Goal: Task Accomplishment & Management: Complete application form

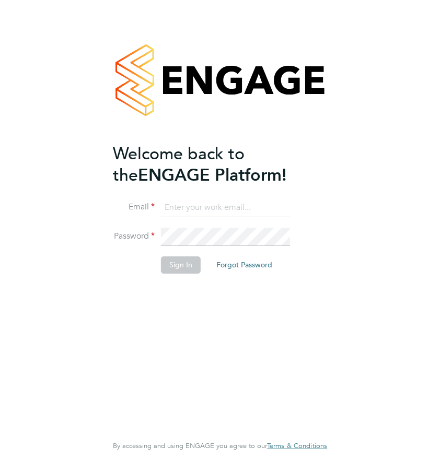
type input "summerhadden@romaxrecruitment.com"
click at [183, 268] on button "Sign In" at bounding box center [181, 265] width 40 height 17
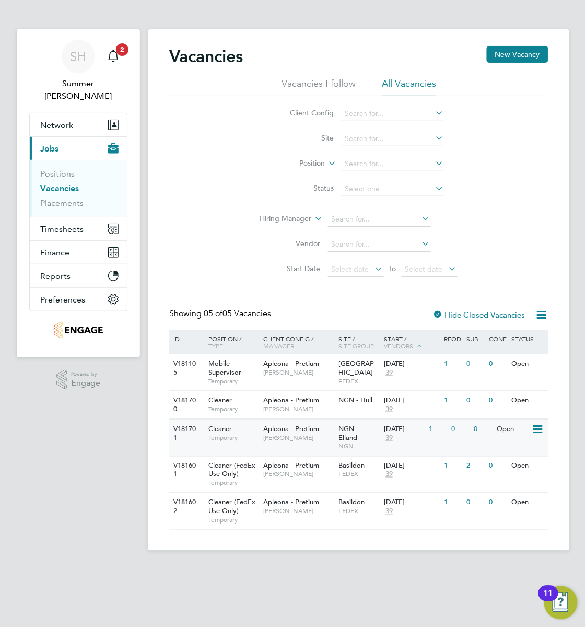
click at [361, 443] on span "NGN" at bounding box center [359, 447] width 40 height 8
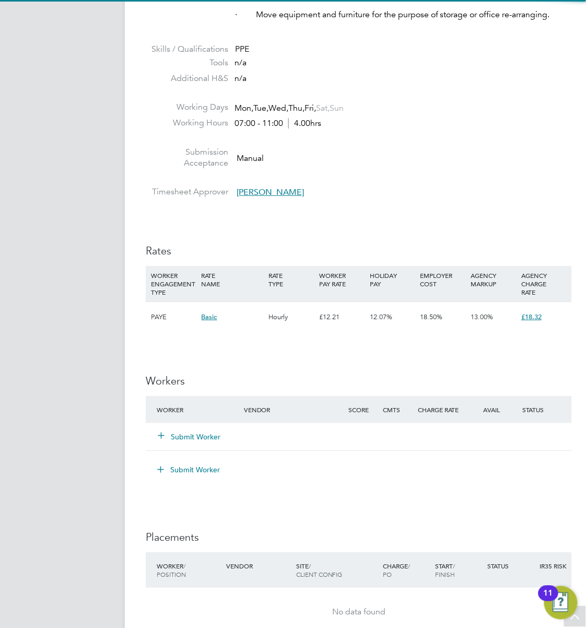
scroll to position [836, 0]
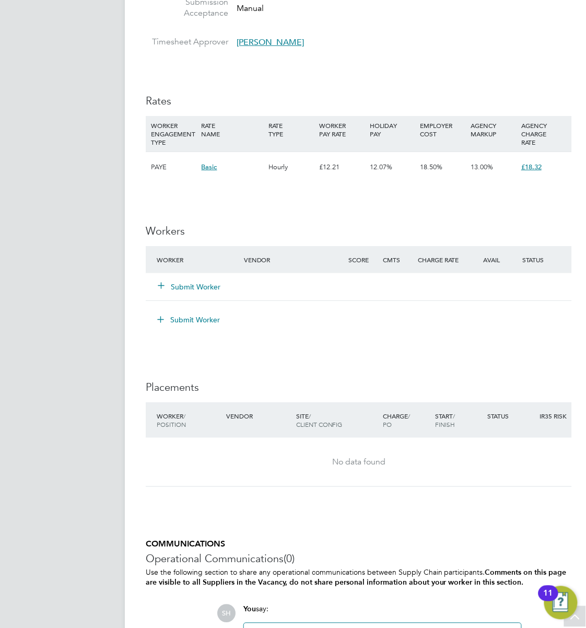
click at [208, 294] on div "Submit Worker" at bounding box center [206, 286] width 104 height 19
click at [210, 288] on button "Submit Worker" at bounding box center [189, 287] width 63 height 10
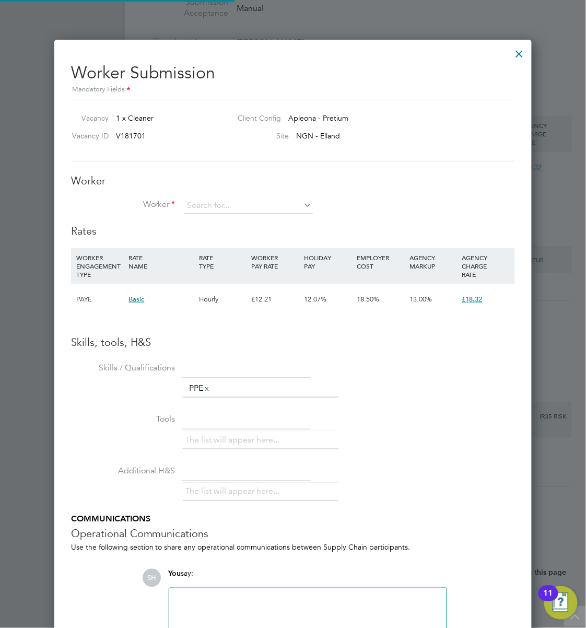
scroll to position [661, 479]
drag, startPoint x: 216, startPoint y: 197, endPoint x: 212, endPoint y: 207, distance: 10.8
click at [212, 207] on input at bounding box center [248, 206] width 129 height 16
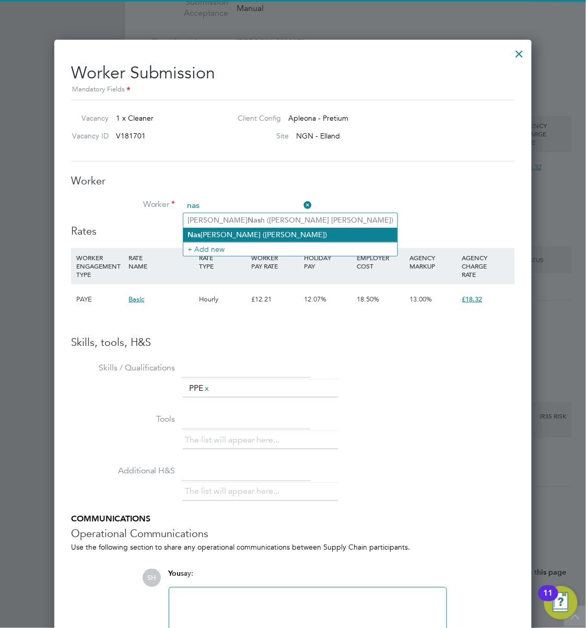
click at [246, 228] on li "Nas [PERSON_NAME] ([PERSON_NAME])" at bounding box center [290, 235] width 214 height 14
type input "[PERSON_NAME] ([PERSON_NAME])"
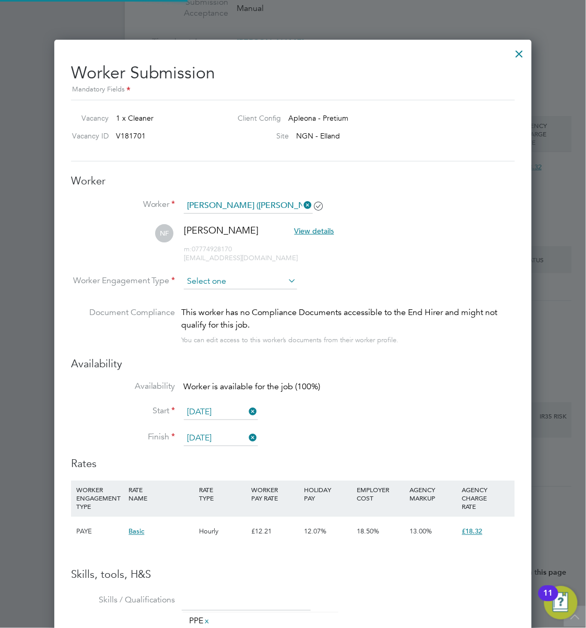
scroll to position [892, 479]
click at [235, 272] on li "NF [PERSON_NAME] View details m: 07774928170 [EMAIL_ADDRESS][DOMAIN_NAME]" at bounding box center [293, 249] width 444 height 50
click at [237, 295] on li "Worker Engagement Type" at bounding box center [293, 290] width 444 height 32
click at [235, 278] on input at bounding box center [240, 282] width 113 height 16
click at [240, 320] on div "This worker has no Compliance Documents accessible to the End Hirer and might n…" at bounding box center [348, 318] width 333 height 25
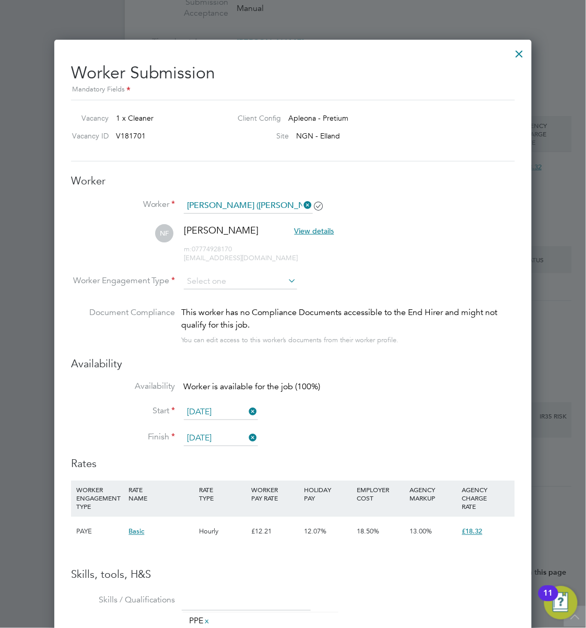
click at [238, 312] on div "This worker has no Compliance Documents accessible to the End Hirer and might n…" at bounding box center [348, 318] width 333 height 25
click at [242, 285] on input at bounding box center [240, 282] width 113 height 16
click at [243, 303] on li "PAYE" at bounding box center [240, 310] width 114 height 14
type input "PAYE"
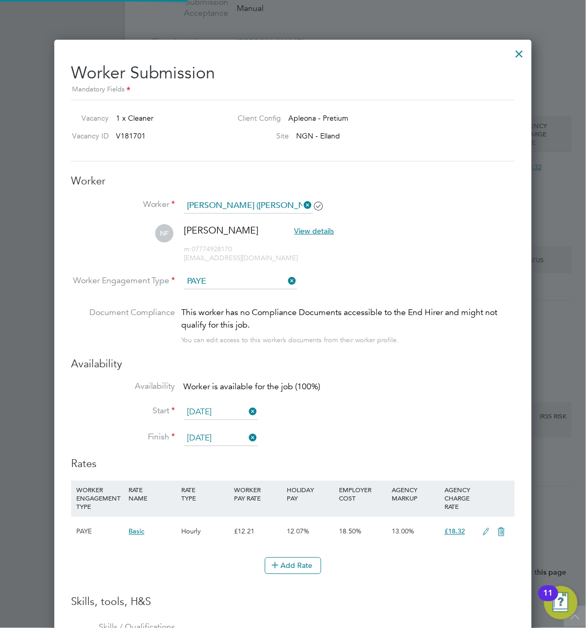
scroll to position [0, 0]
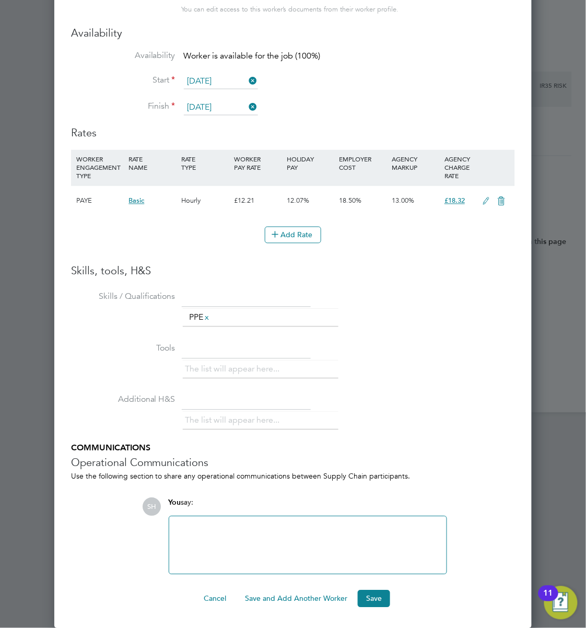
click at [362, 589] on ng-form "Worker Worker [PERSON_NAME] ([PERSON_NAME]) NF [PERSON_NAME] View details m: 07…" at bounding box center [293, 225] width 444 height 764
click at [372, 594] on button "Save" at bounding box center [374, 598] width 32 height 17
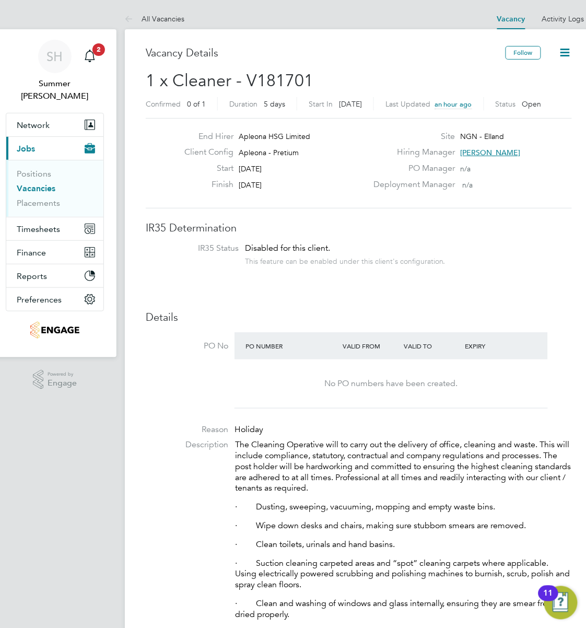
click at [33, 183] on link "Vacancies" at bounding box center [36, 188] width 39 height 10
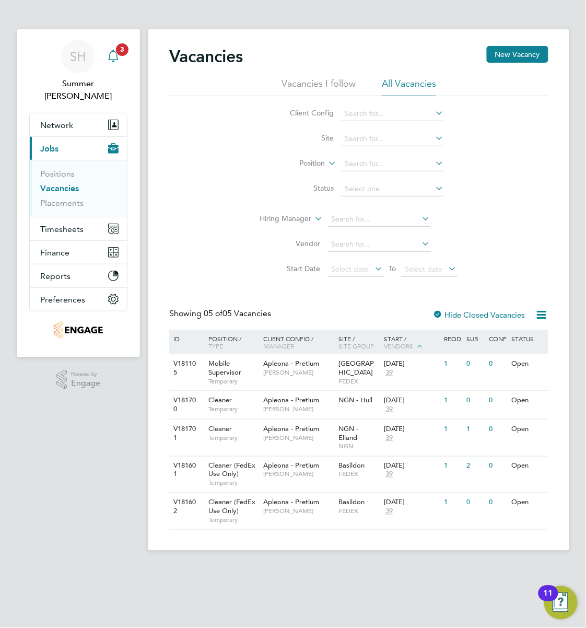
click at [117, 55] on icon "Main navigation" at bounding box center [113, 55] width 10 height 10
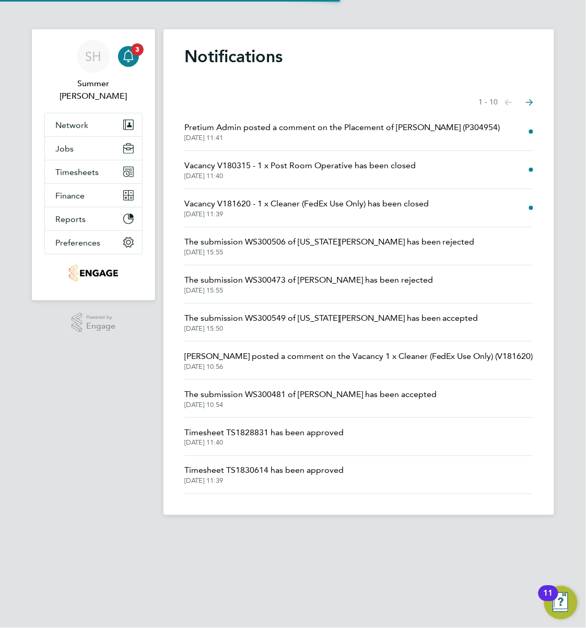
click at [360, 138] on span "[DATE] 11:41" at bounding box center [342, 138] width 316 height 8
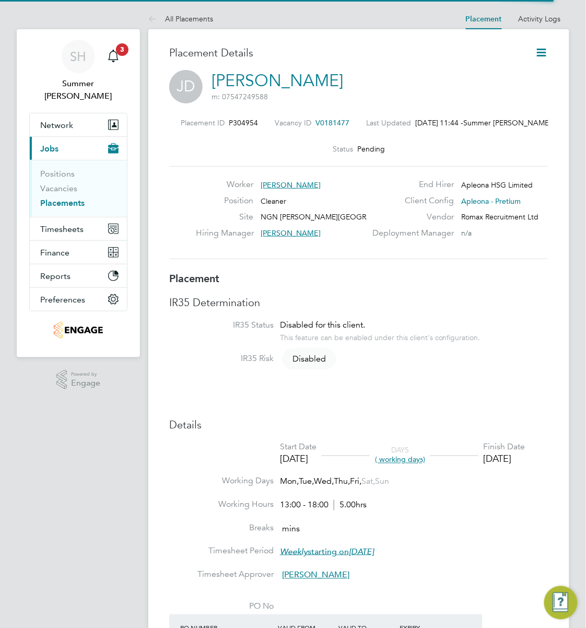
scroll to position [17, 171]
click at [544, 54] on icon at bounding box center [542, 52] width 13 height 13
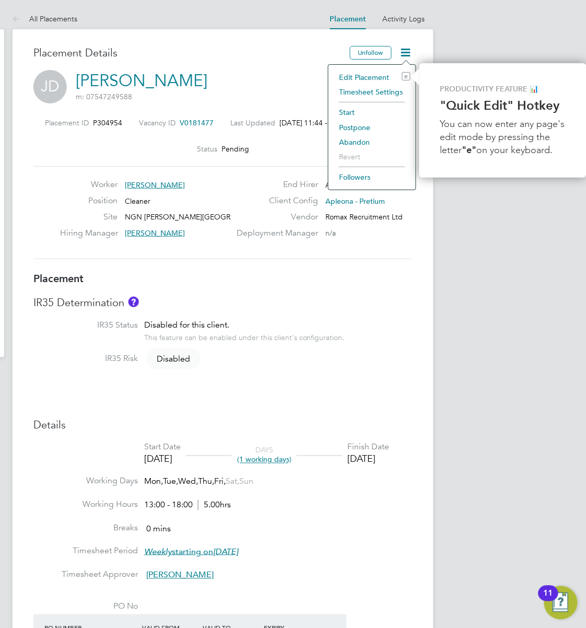
click at [348, 112] on li "Start" at bounding box center [372, 112] width 77 height 15
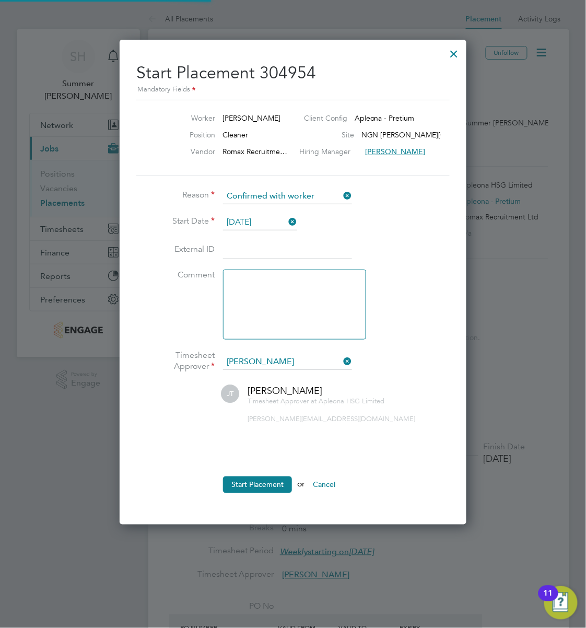
scroll to position [485, 347]
click at [239, 484] on button "Start Placement" at bounding box center [257, 485] width 69 height 17
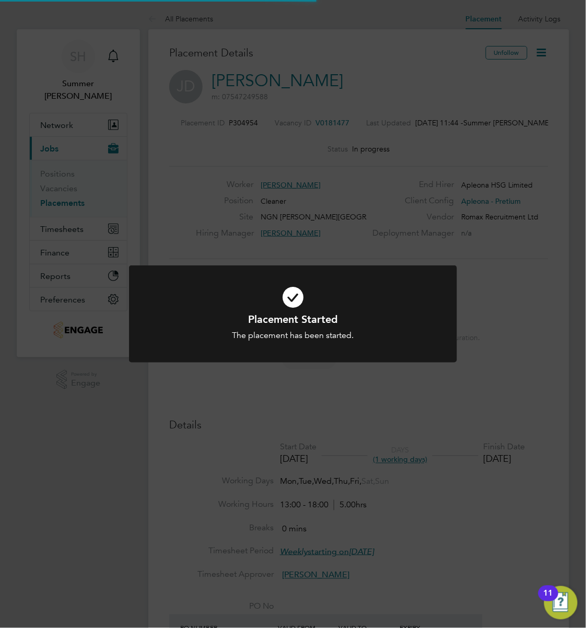
click at [423, 311] on icon at bounding box center [293, 297] width 272 height 41
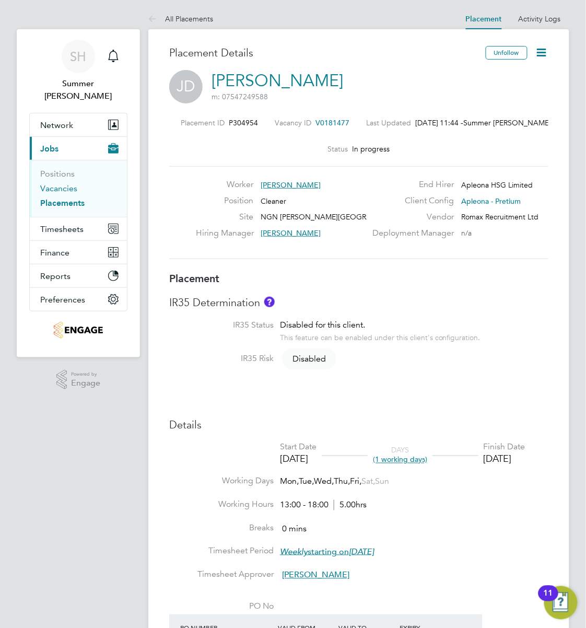
click at [67, 183] on link "Vacancies" at bounding box center [58, 188] width 37 height 10
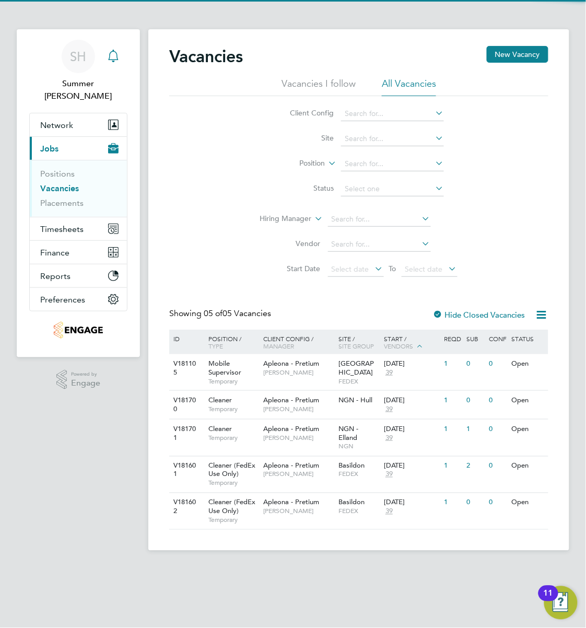
click at [103, 52] on div "Main navigation" at bounding box center [113, 56] width 21 height 21
